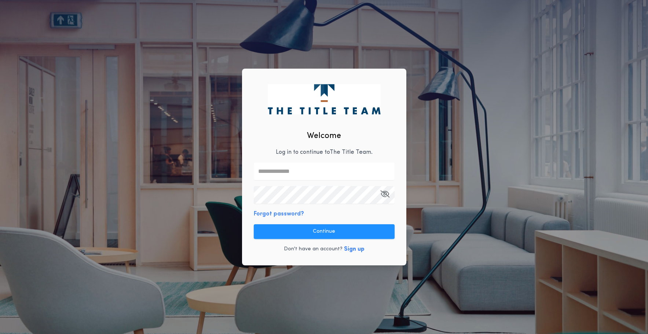
type input "**********"
click at [324, 210] on div "**********" at bounding box center [324, 167] width 164 height 197
click at [324, 229] on button "Continue" at bounding box center [324, 231] width 141 height 15
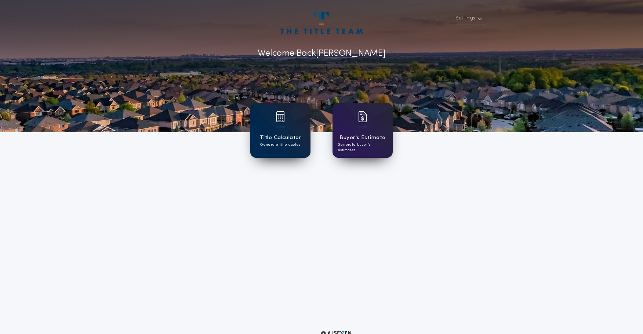
click at [269, 138] on h1 "Title Calculator" at bounding box center [280, 138] width 42 height 8
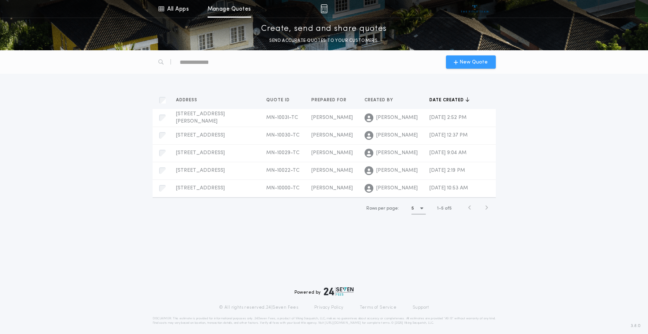
click at [464, 60] on span "New Quote" at bounding box center [474, 62] width 28 height 8
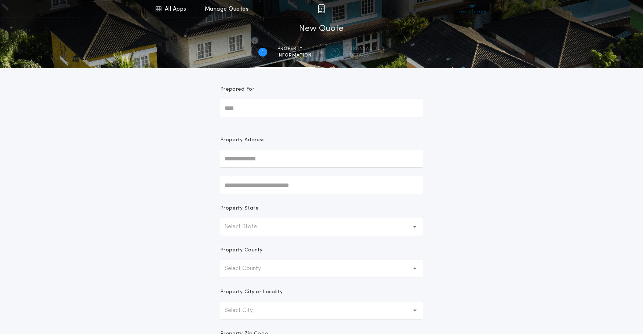
click at [256, 108] on input "Prepared For" at bounding box center [321, 108] width 203 height 18
click at [267, 110] on input "Prepared For" at bounding box center [321, 108] width 203 height 18
paste input "**********"
type input "**********"
click at [257, 160] on input "text" at bounding box center [321, 159] width 203 height 18
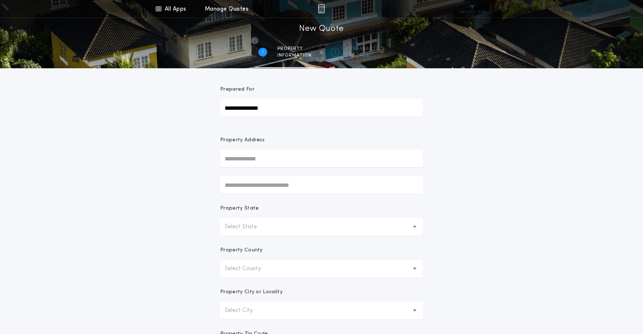
paste input "**********"
type input "**********"
drag, startPoint x: 491, startPoint y: 171, endPoint x: 484, endPoint y: 175, distance: 8.4
click at [490, 172] on div "**********" at bounding box center [321, 209] width 643 height 419
drag, startPoint x: 523, startPoint y: 208, endPoint x: 448, endPoint y: 212, distance: 74.6
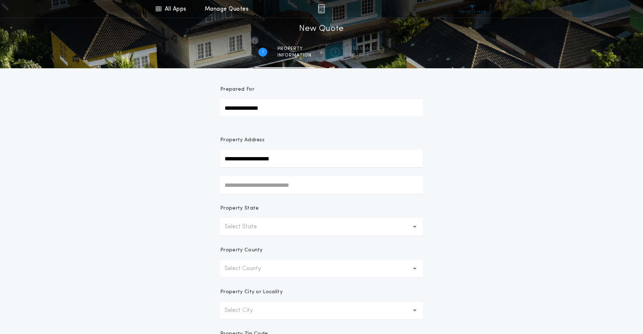
click at [517, 210] on div "**********" at bounding box center [321, 209] width 643 height 419
click at [288, 162] on input "**********" at bounding box center [321, 159] width 203 height 18
click at [290, 174] on button "[STREET_ADDRESS][PERSON_NAME]" at bounding box center [321, 173] width 203 height 11
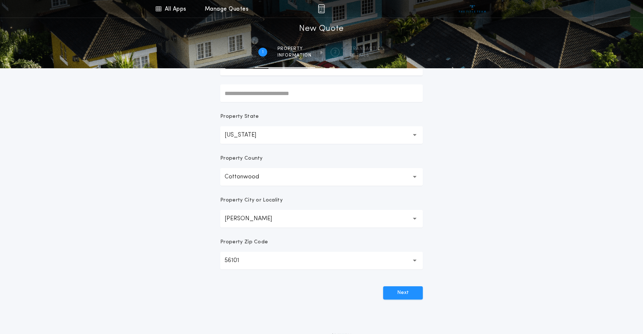
scroll to position [103, 0]
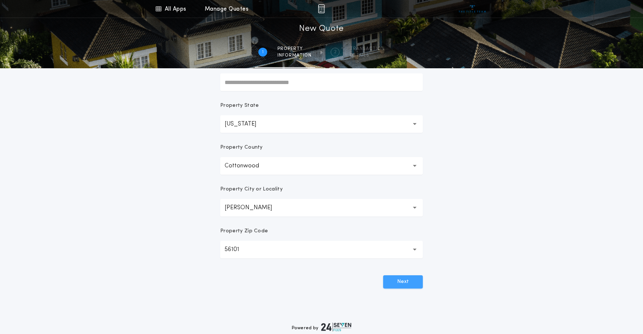
click at [395, 279] on button "Next" at bounding box center [403, 281] width 40 height 13
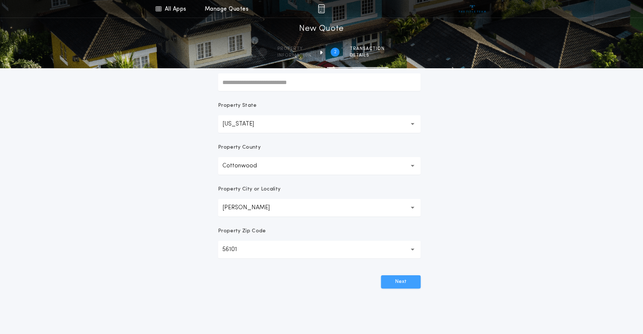
scroll to position [0, 0]
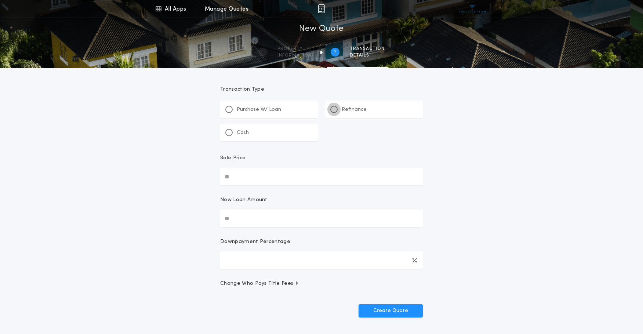
click at [332, 108] on div at bounding box center [333, 109] width 7 height 7
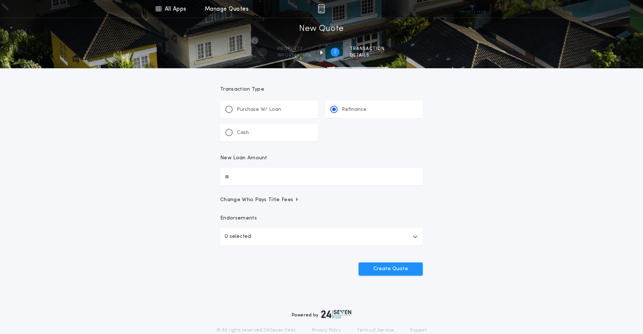
click at [254, 178] on input "New Loan Amount" at bounding box center [321, 177] width 203 height 18
type input "*******"
drag, startPoint x: 506, startPoint y: 167, endPoint x: 502, endPoint y: 167, distance: 4.1
click at [504, 167] on div "All Apps Title Calculator Buyer's Estimate Menu All Apps Manage Quotes 2 /2 New…" at bounding box center [321, 152] width 643 height 304
click at [269, 203] on span "Change Who Pays Title Fees" at bounding box center [259, 199] width 79 height 7
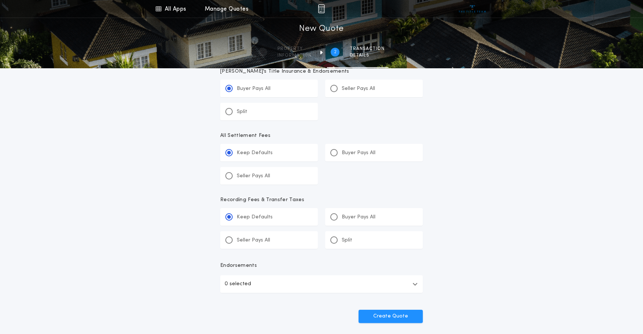
scroll to position [208, 0]
click at [335, 150] on div at bounding box center [333, 152] width 7 height 7
click at [0, 0] on input "*******" at bounding box center [0, 0] width 0 height 0
click at [337, 218] on div at bounding box center [333, 217] width 7 height 7
click at [0, 0] on input "*******" at bounding box center [0, 0] width 0 height 0
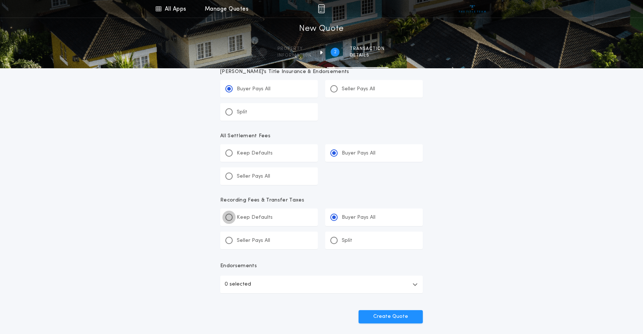
click at [229, 217] on div at bounding box center [229, 217] width 4 height 4
click at [0, 0] on input "*****" at bounding box center [0, 0] width 0 height 0
click at [228, 153] on div at bounding box center [229, 153] width 4 height 4
click at [0, 0] on input "*****" at bounding box center [0, 0] width 0 height 0
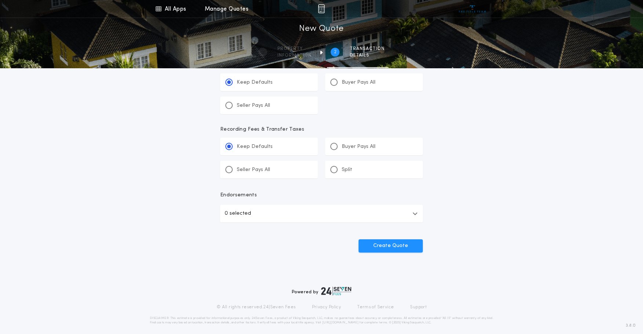
scroll to position [285, 0]
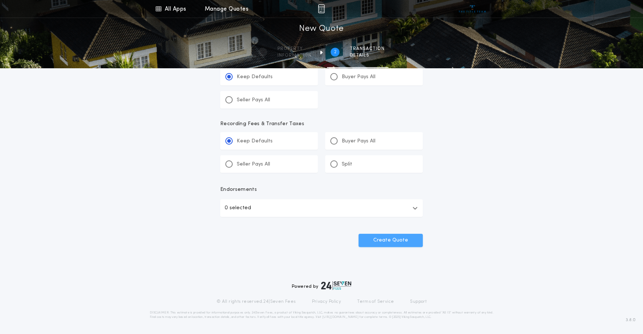
click at [398, 239] on button "Create Quote" at bounding box center [391, 240] width 64 height 13
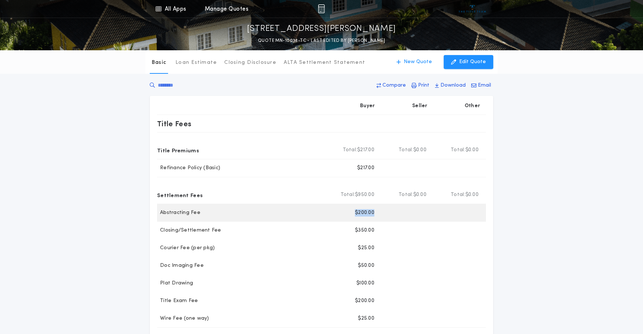
drag, startPoint x: 377, startPoint y: 212, endPoint x: 356, endPoint y: 212, distance: 21.3
click at [356, 212] on div "Buyer $200.00" at bounding box center [354, 213] width 52 height 18
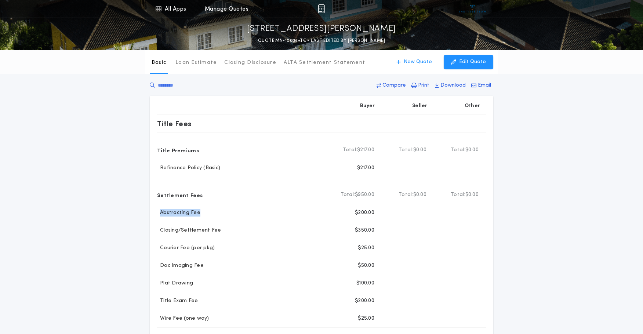
drag, startPoint x: 202, startPoint y: 210, endPoint x: 153, endPoint y: 211, distance: 48.8
click at [153, 211] on div "Buyer Seller Other Title Fees Title Premiums Total Buyer Total: $217.00 Total S…" at bounding box center [322, 292] width 344 height 393
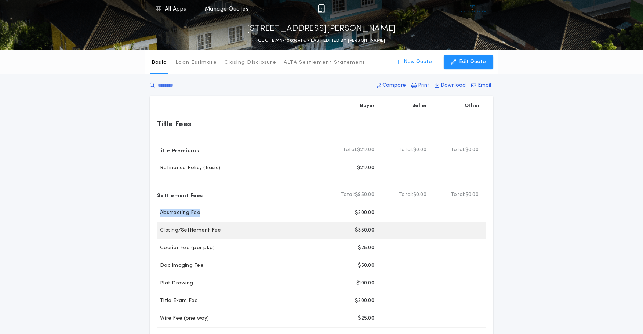
copy p "Abstracting Fee"
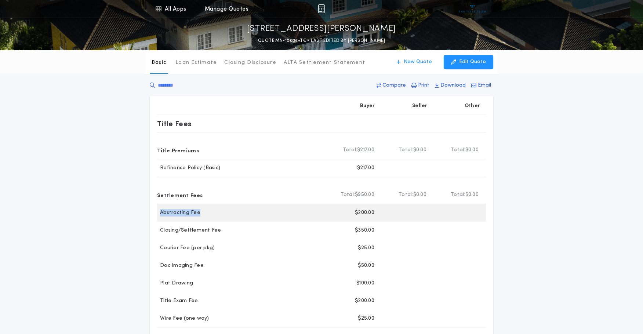
click at [211, 220] on div "Abstracting Fee Buyer $200.00" at bounding box center [321, 213] width 329 height 18
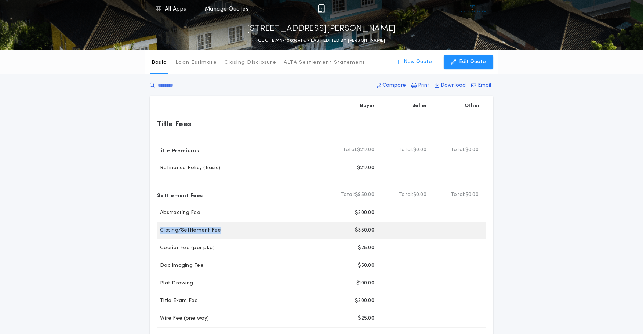
drag, startPoint x: 220, startPoint y: 230, endPoint x: 161, endPoint y: 232, distance: 58.8
click at [161, 232] on div "Closing/Settlement Fee" at bounding box center [242, 230] width 171 height 7
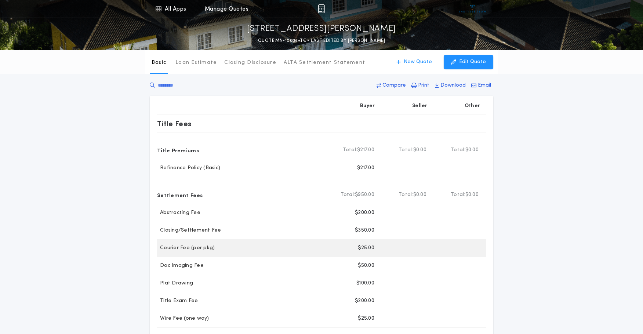
click at [208, 246] on p "Courier Fee (per pkg)" at bounding box center [186, 247] width 58 height 7
drag, startPoint x: 216, startPoint y: 249, endPoint x: 177, endPoint y: 251, distance: 38.9
click at [160, 251] on div "Courier Fee (per pkg)" at bounding box center [242, 247] width 171 height 7
click at [187, 250] on p "Courier Fee (per pkg)" at bounding box center [186, 247] width 58 height 7
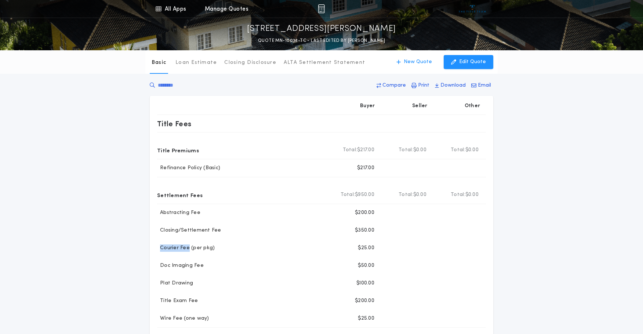
drag, startPoint x: 187, startPoint y: 248, endPoint x: 157, endPoint y: 252, distance: 30.8
click at [152, 249] on div "Buyer Seller Other Title Fees Title Premiums Total Buyer Total: $217.00 Total S…" at bounding box center [322, 292] width 344 height 393
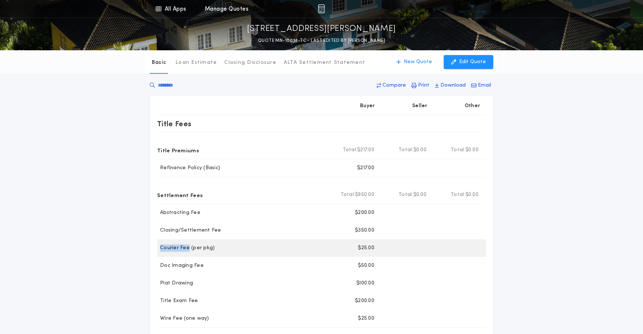
copy p "Courier Fee"
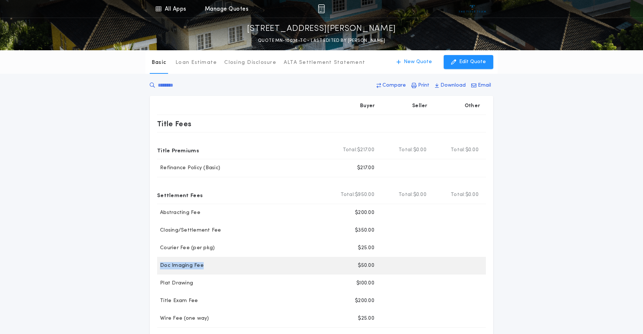
drag, startPoint x: 206, startPoint y: 264, endPoint x: 157, endPoint y: 262, distance: 48.8
click at [157, 262] on div "Doc Imaging Fee" at bounding box center [242, 265] width 171 height 7
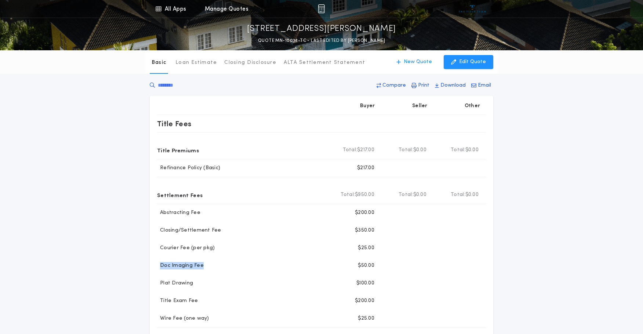
copy p "Doc Imaging Fee"
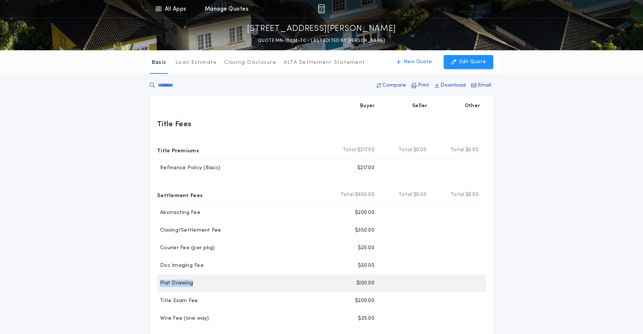
drag, startPoint x: 202, startPoint y: 285, endPoint x: 159, endPoint y: 286, distance: 43.3
click at [159, 285] on div "Plat Drawing" at bounding box center [242, 283] width 171 height 7
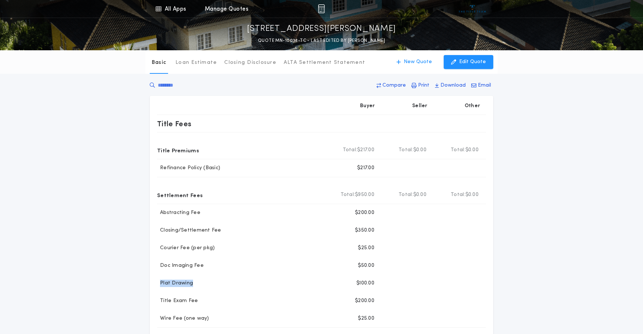
copy p "Plat Drawing"
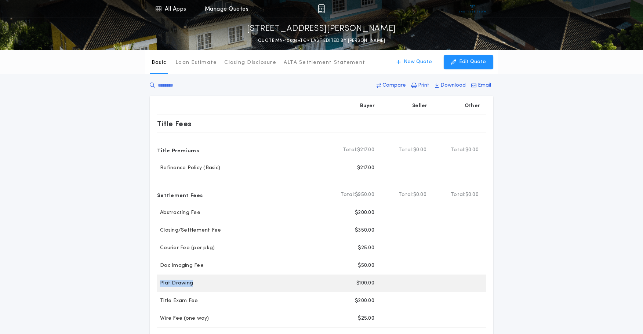
click at [209, 286] on div "Plat Drawing" at bounding box center [242, 283] width 171 height 7
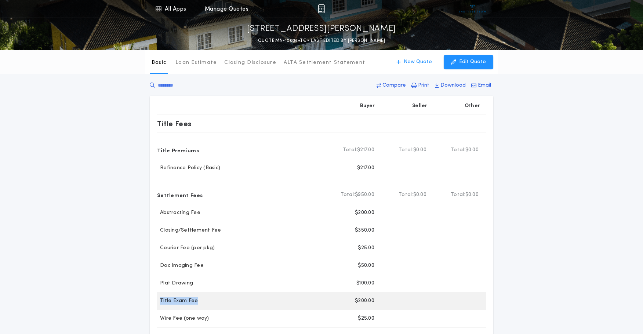
drag, startPoint x: 203, startPoint y: 303, endPoint x: 160, endPoint y: 299, distance: 42.8
click at [160, 299] on div "Title Exam Fee" at bounding box center [242, 300] width 171 height 7
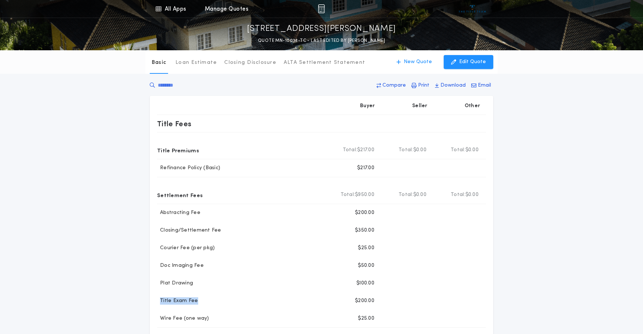
copy p "Title Exam Fee"
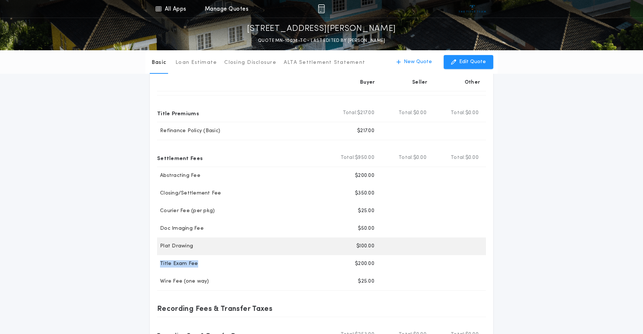
scroll to position [39, 0]
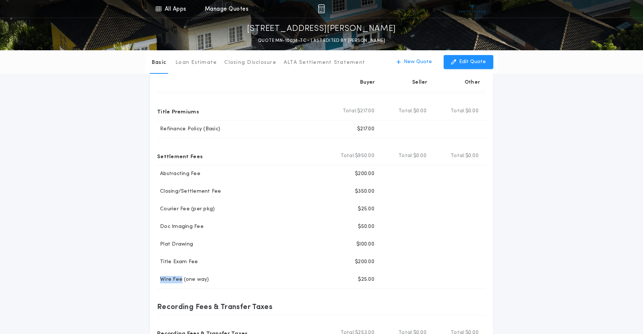
drag, startPoint x: 181, startPoint y: 279, endPoint x: 156, endPoint y: 280, distance: 25.3
click at [156, 280] on div "Buyer Seller Other Title Fees Title Premiums Total Buyer Total: $217.00 Total S…" at bounding box center [322, 253] width 344 height 393
copy p "Wire Fee"
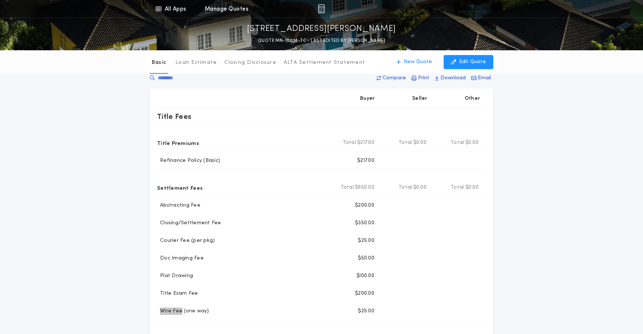
scroll to position [0, 0]
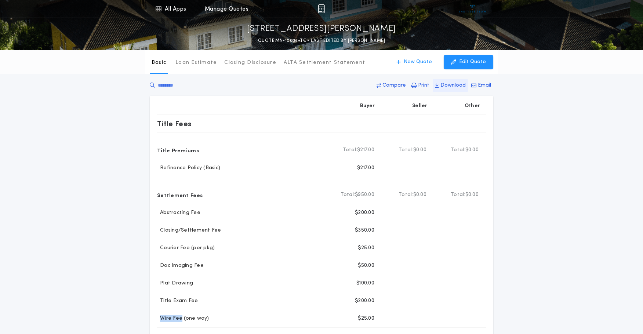
click at [445, 84] on p "Download" at bounding box center [452, 85] width 25 height 7
click at [587, 148] on div "Basic Loan Estimate Closing Disclosure ALTA Settlement Statement Basic New Quot…" at bounding box center [321, 269] width 643 height 439
click at [629, 161] on div "Basic Loan Estimate Closing Disclosure ALTA Settlement Statement Basic New Quot…" at bounding box center [321, 269] width 643 height 439
